Goal: Task Accomplishment & Management: Manage account settings

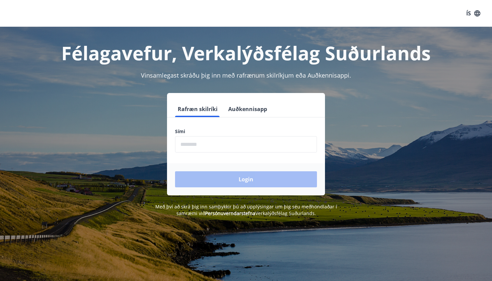
click at [261, 106] on button "Auðkennisapp" at bounding box center [248, 109] width 44 height 16
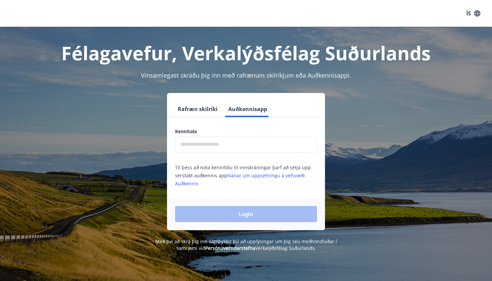
click at [244, 135] on label "Kennitala" at bounding box center [246, 131] width 142 height 7
click at [243, 136] on input "text" at bounding box center [246, 144] width 142 height 16
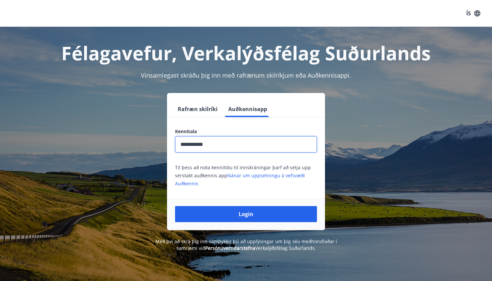
type input "**********"
click at [246, 214] on button "Login" at bounding box center [246, 214] width 142 height 16
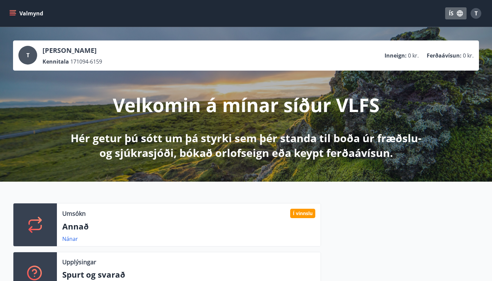
click at [457, 15] on icon "button" at bounding box center [459, 13] width 7 height 7
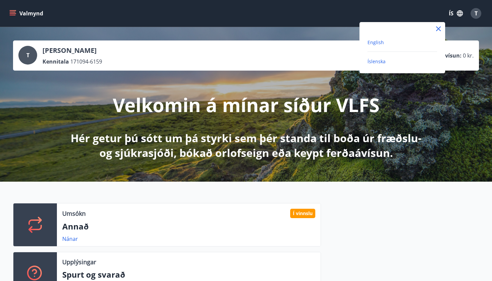
click at [377, 45] on span "English" at bounding box center [375, 42] width 16 height 6
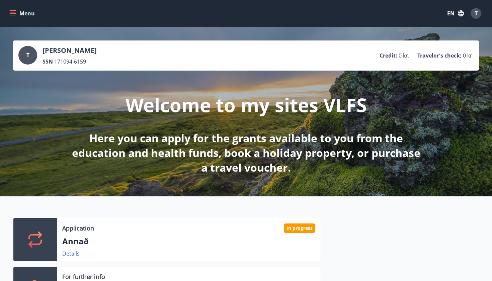
click at [479, 13] on div "T" at bounding box center [475, 13] width 11 height 11
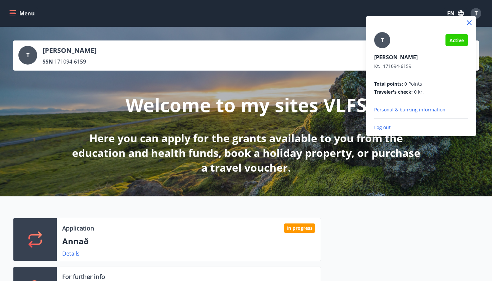
click at [387, 127] on p "Log out" at bounding box center [421, 127] width 94 height 7
